Goal: Browse casually

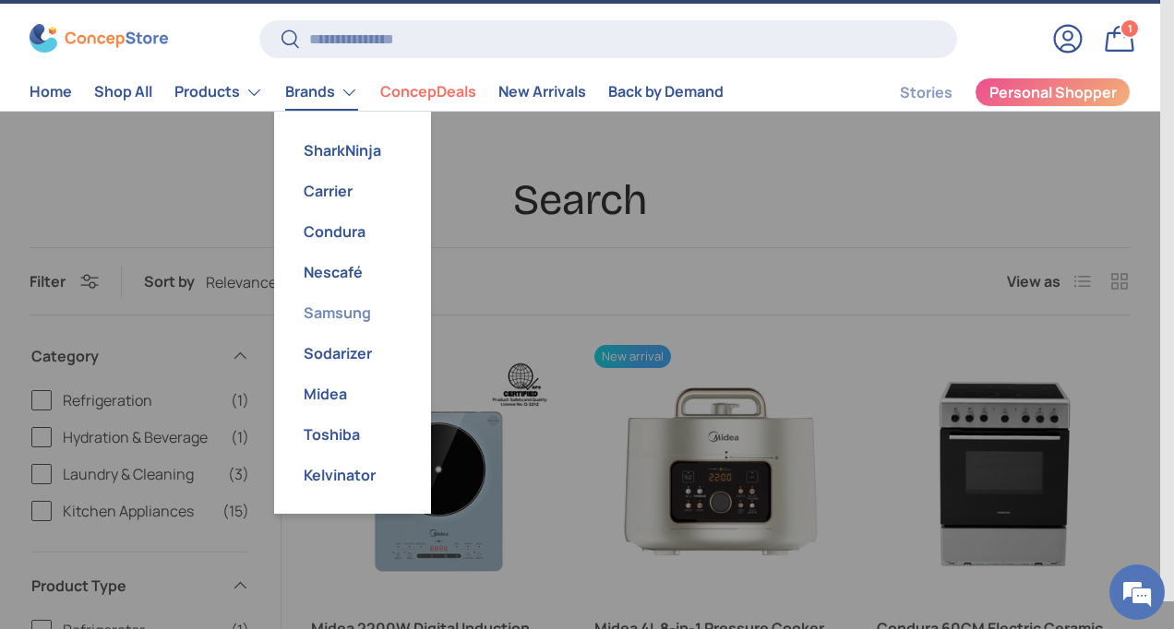
click at [351, 307] on link "Samsung" at bounding box center [352, 312] width 135 height 41
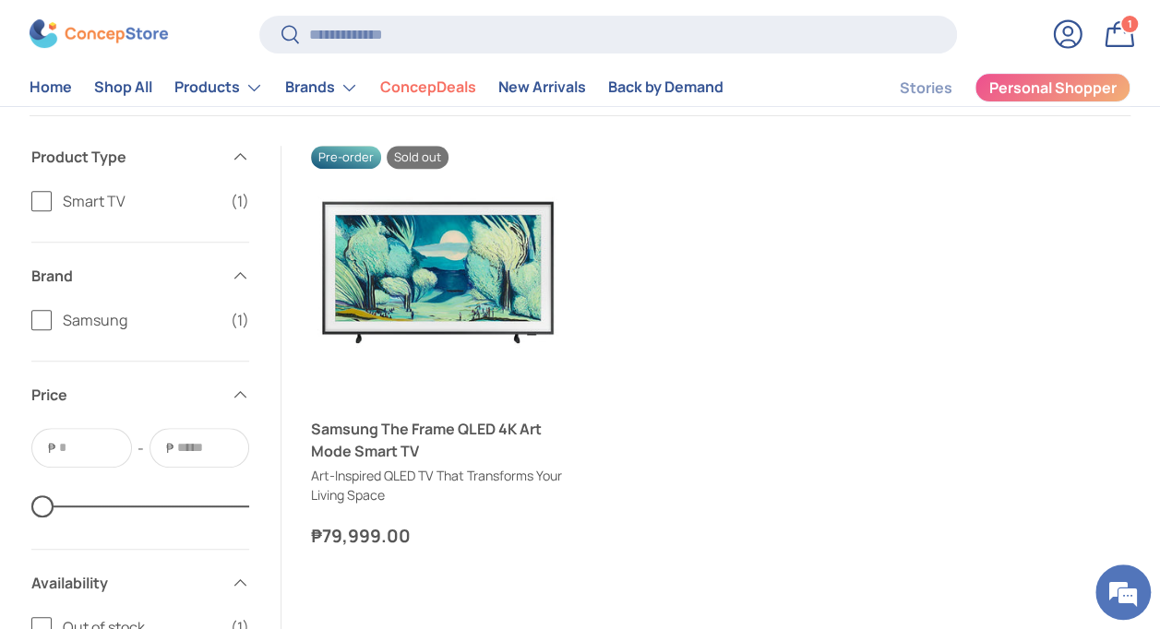
scroll to position [277, 0]
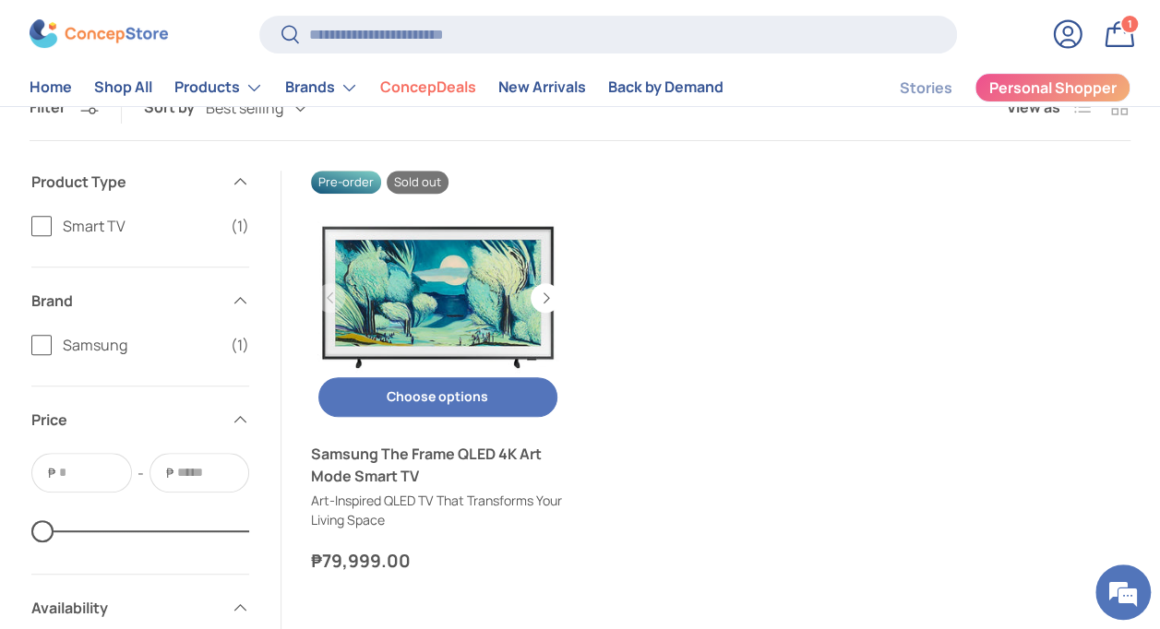
click at [451, 262] on link "Samsung The Frame QLED 4K Art Mode Smart TV" at bounding box center [438, 298] width 254 height 254
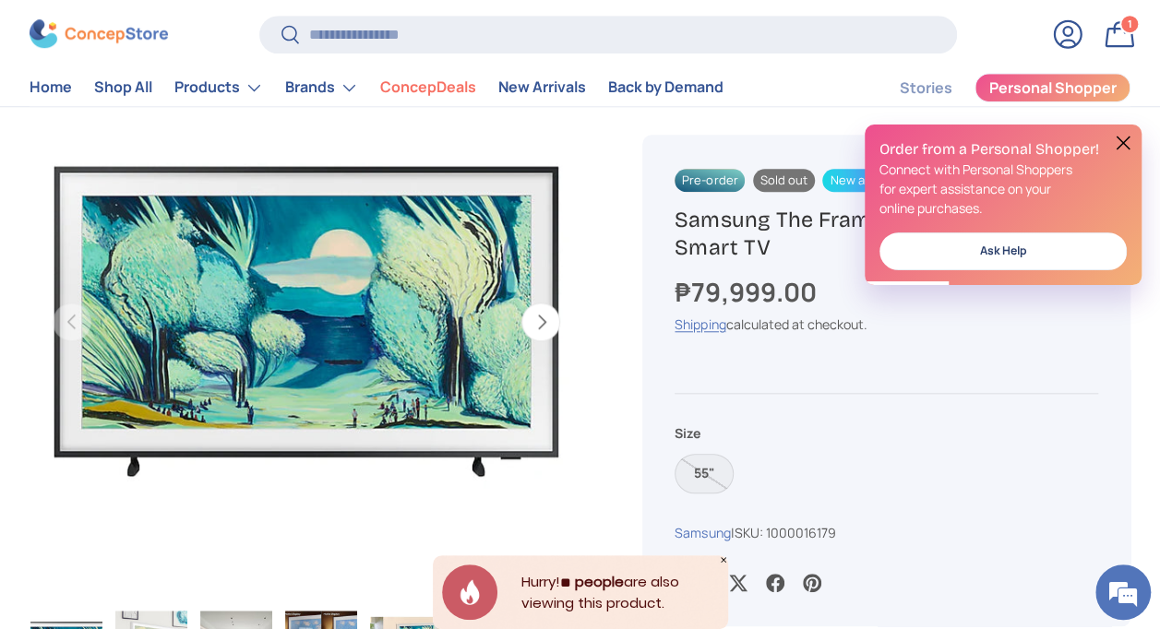
click at [1121, 145] on button at bounding box center [1123, 143] width 22 height 22
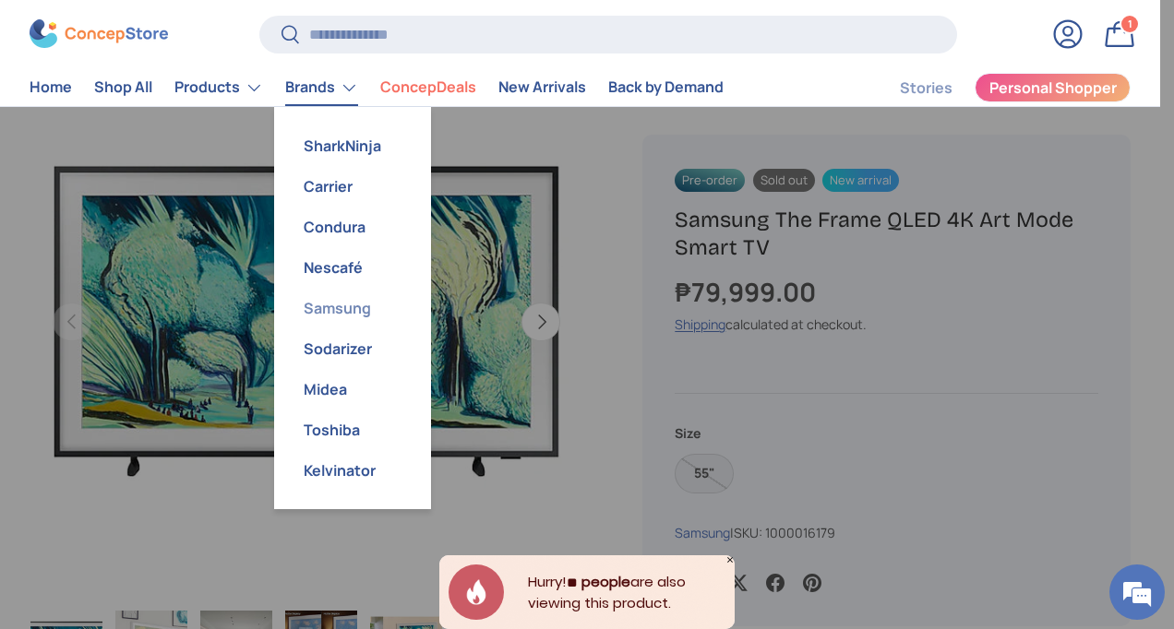
click at [347, 309] on link "Samsung" at bounding box center [352, 308] width 135 height 41
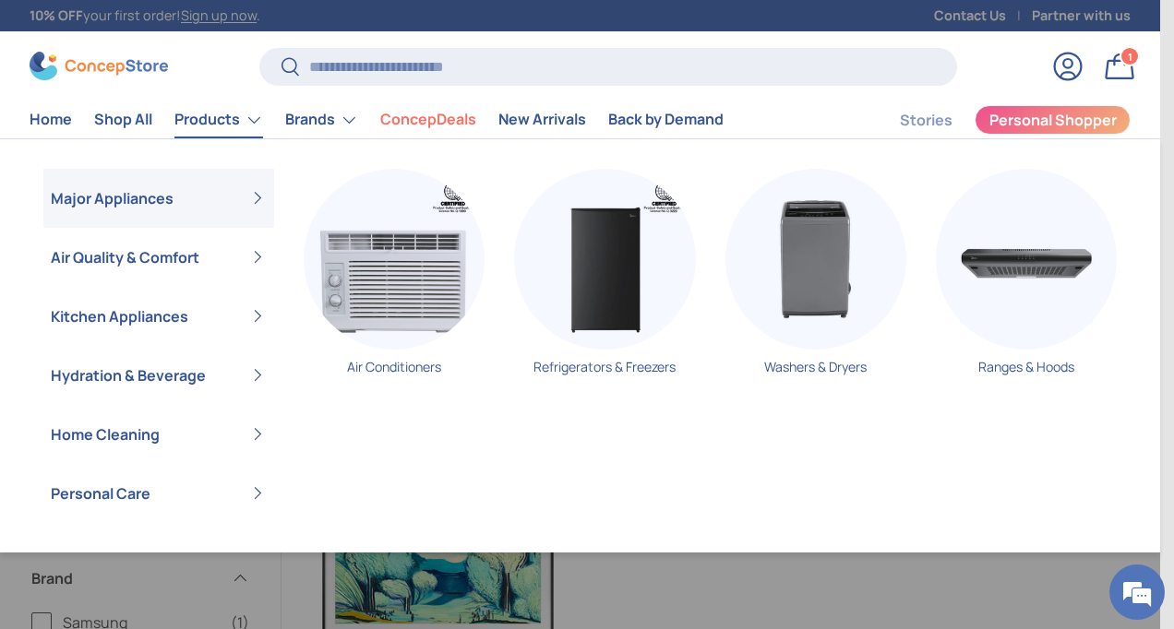
click at [258, 121] on link "Products" at bounding box center [218, 119] width 89 height 37
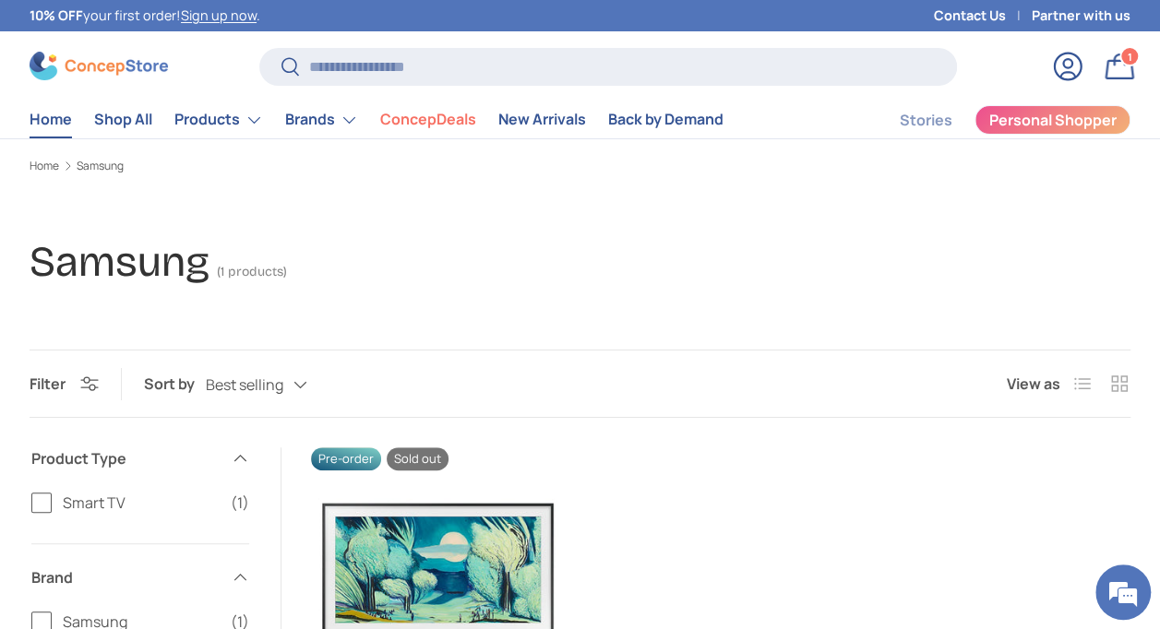
click at [52, 113] on link "Home" at bounding box center [51, 119] width 42 height 36
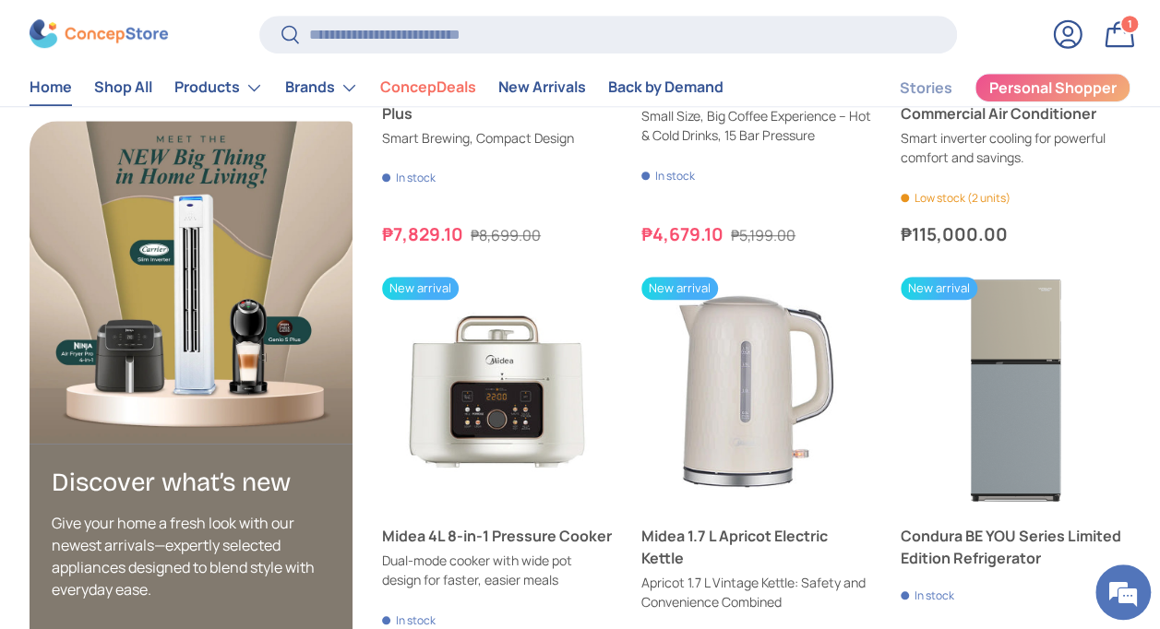
scroll to position [4060, 0]
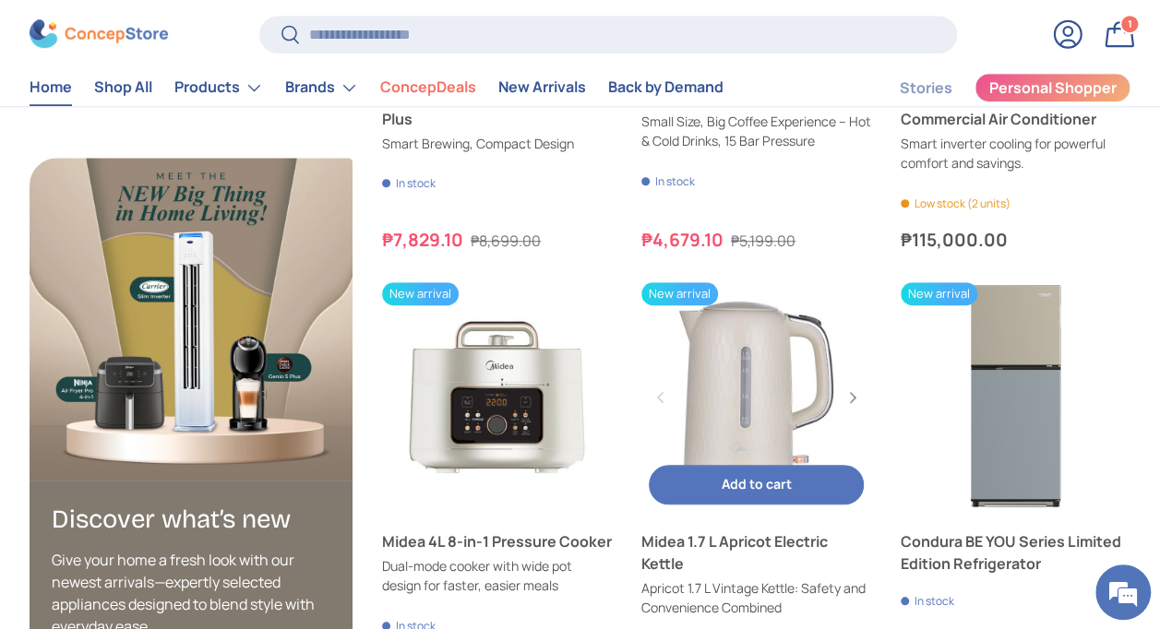
click at [727, 399] on link "Midea 1.7 L Apricot Electric Kettle" at bounding box center [756, 397] width 230 height 230
